Goal: Communication & Community: Participate in discussion

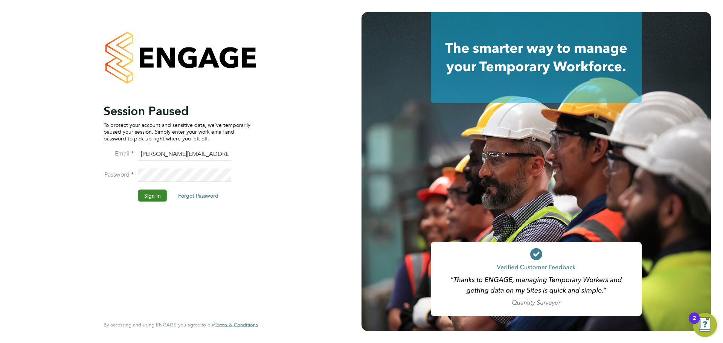
click at [150, 194] on button "Sign In" at bounding box center [152, 196] width 29 height 12
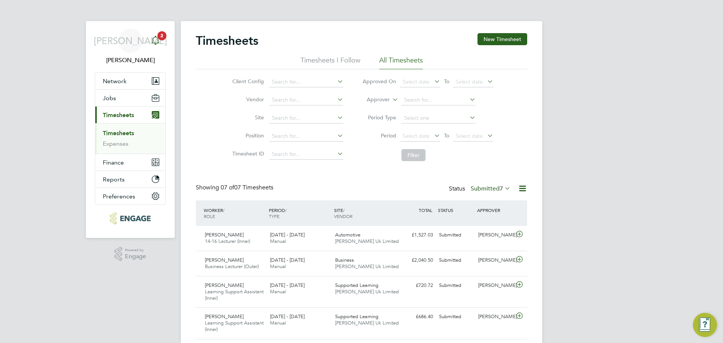
click at [162, 39] on span "2" at bounding box center [161, 35] width 9 height 9
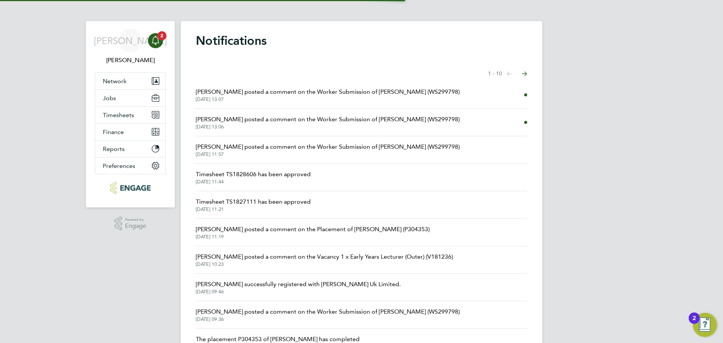
click at [285, 93] on span "Shabnam Shaheen posted a comment on the Worker Submission of Amber Naseem (WS29…" at bounding box center [328, 91] width 264 height 9
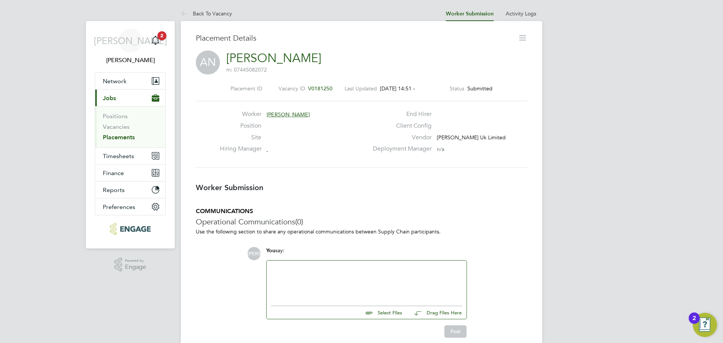
scroll to position [4, 4]
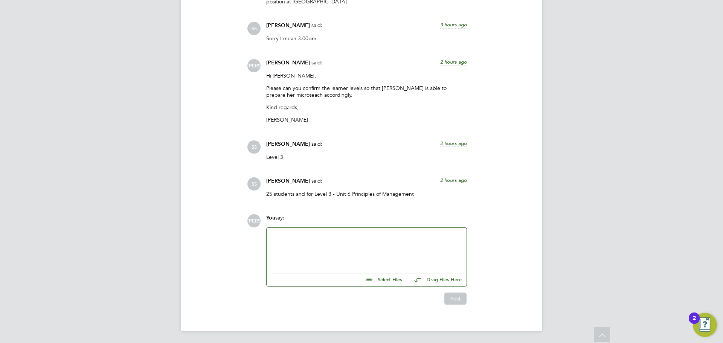
click at [342, 231] on div at bounding box center [367, 248] width 200 height 41
click at [330, 249] on div at bounding box center [366, 248] width 191 height 32
click at [453, 300] on button "Post" at bounding box center [456, 299] width 22 height 12
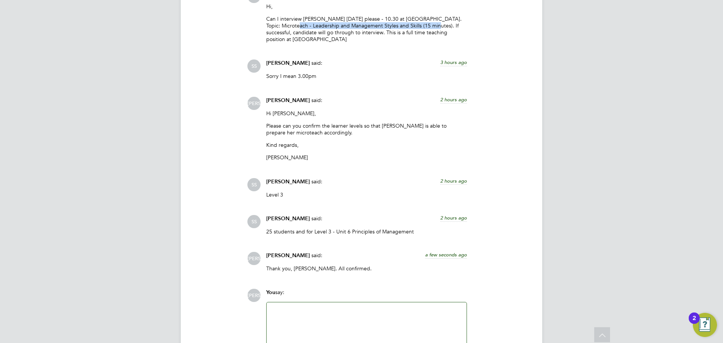
drag, startPoint x: 436, startPoint y: 26, endPoint x: 298, endPoint y: 28, distance: 137.5
click at [298, 28] on p "Can I interview Amber on Monday please - 10.30 at Redbridge Campus. Topic: Micr…" at bounding box center [366, 29] width 201 height 28
copy p "Leadership and Management Styles and Skills (15 minutes)."
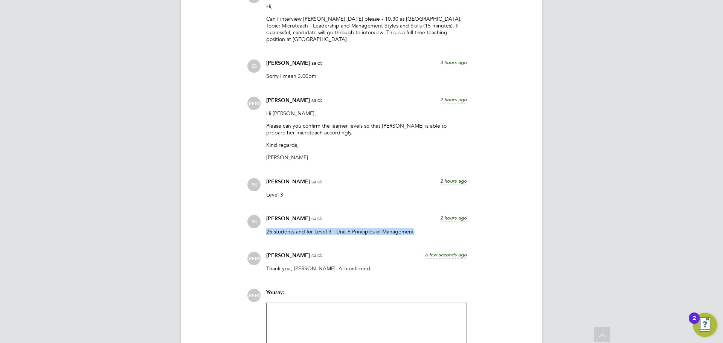
drag, startPoint x: 416, startPoint y: 230, endPoint x: 248, endPoint y: 240, distance: 167.9
click at [248, 240] on div "SS Shabnam Shaheen said: 2 hours ago 25 students and for Level 3 - Unit 6 Princ…" at bounding box center [387, 228] width 280 height 26
copy p "25 students and for Level 3 - Unit 6 Principles of Management"
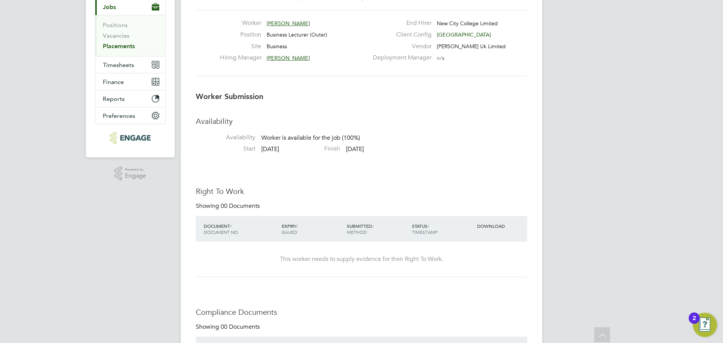
scroll to position [0, 0]
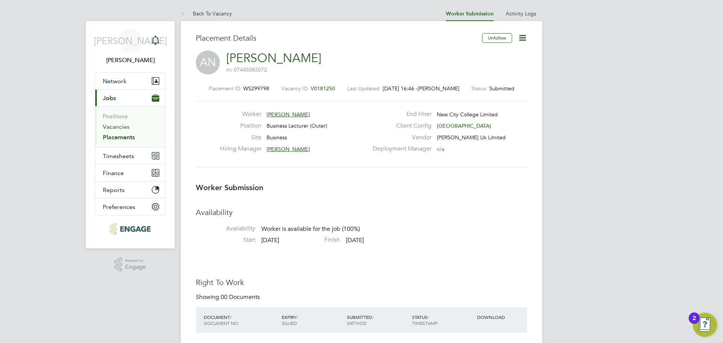
click at [124, 128] on link "Vacancies" at bounding box center [116, 126] width 27 height 7
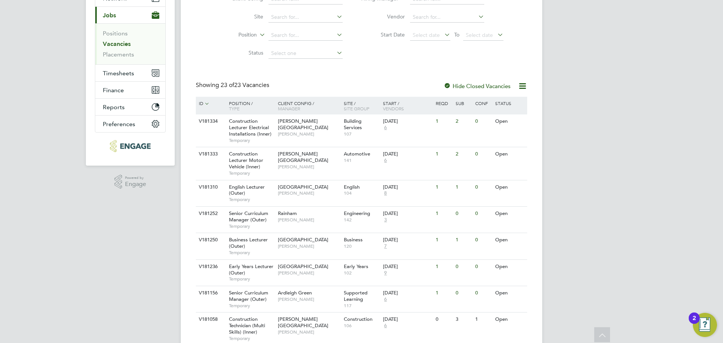
scroll to position [113, 0]
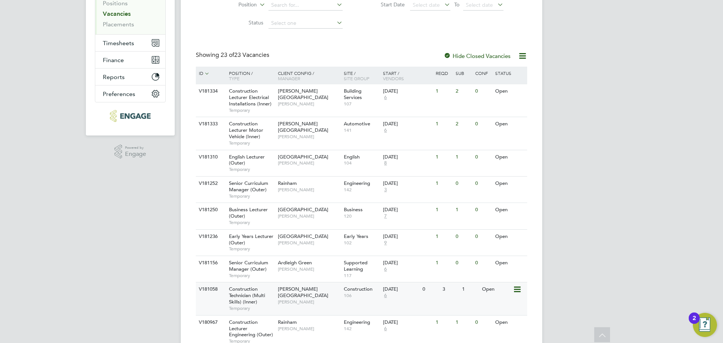
click at [266, 291] on div "Construction Technician (Multi Skills) (Inner) Temporary" at bounding box center [249, 299] width 53 height 32
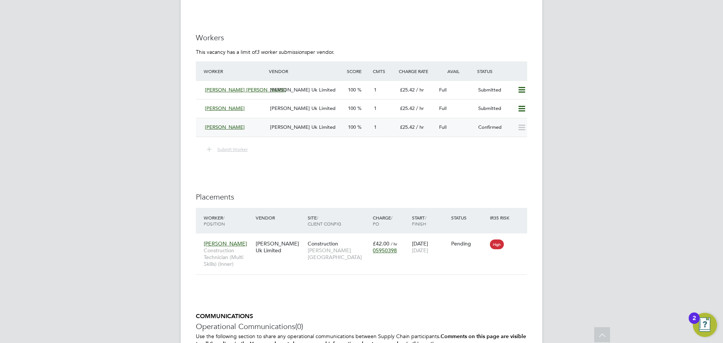
click at [321, 125] on span "[PERSON_NAME] Uk Limited" at bounding box center [303, 127] width 66 height 6
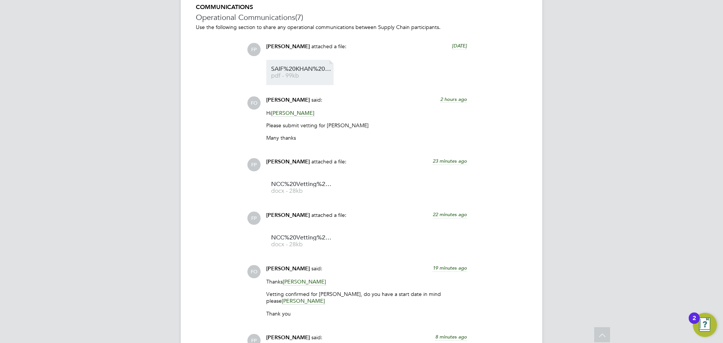
click at [294, 74] on span "pdf - 99kb" at bounding box center [301, 76] width 60 height 6
